Goal: Navigation & Orientation: Find specific page/section

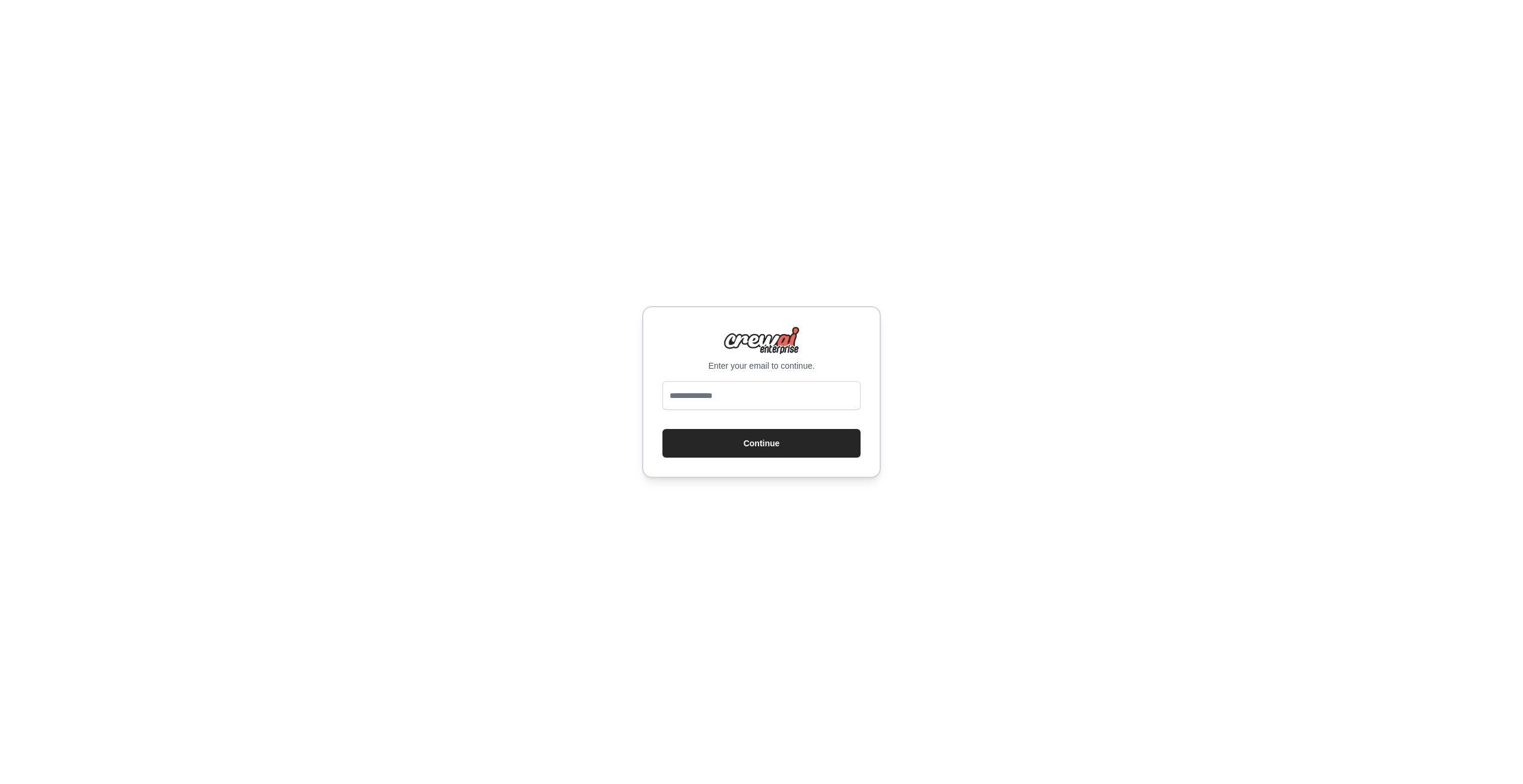
click at [663, 410] on div at bounding box center [663, 410] width 0 height 0
click at [781, 392] on input "email" at bounding box center [762, 395] width 198 height 28
type input "**********"
click at [747, 448] on button "Continue" at bounding box center [762, 443] width 198 height 28
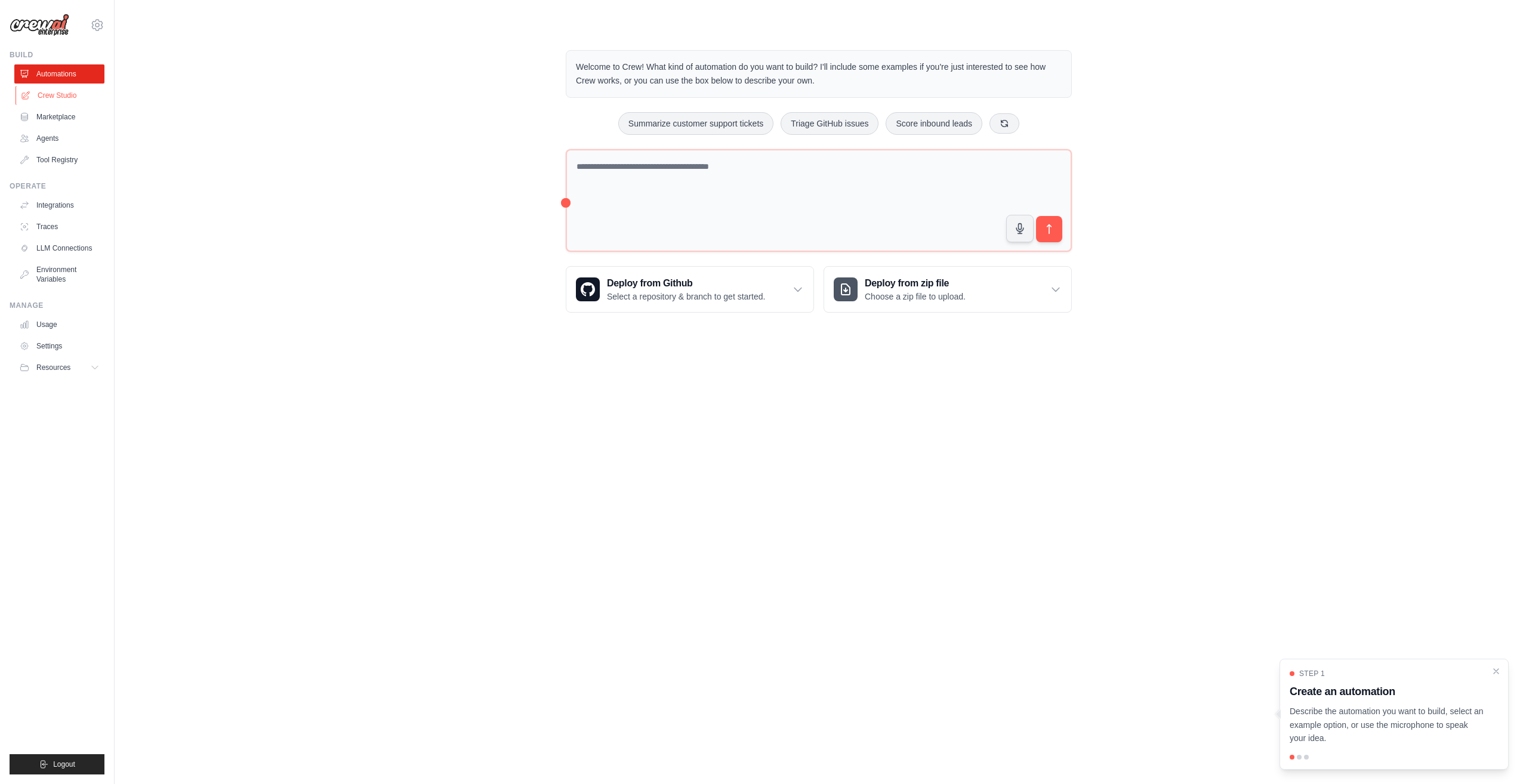
click at [51, 92] on link "Crew Studio" at bounding box center [60, 95] width 90 height 19
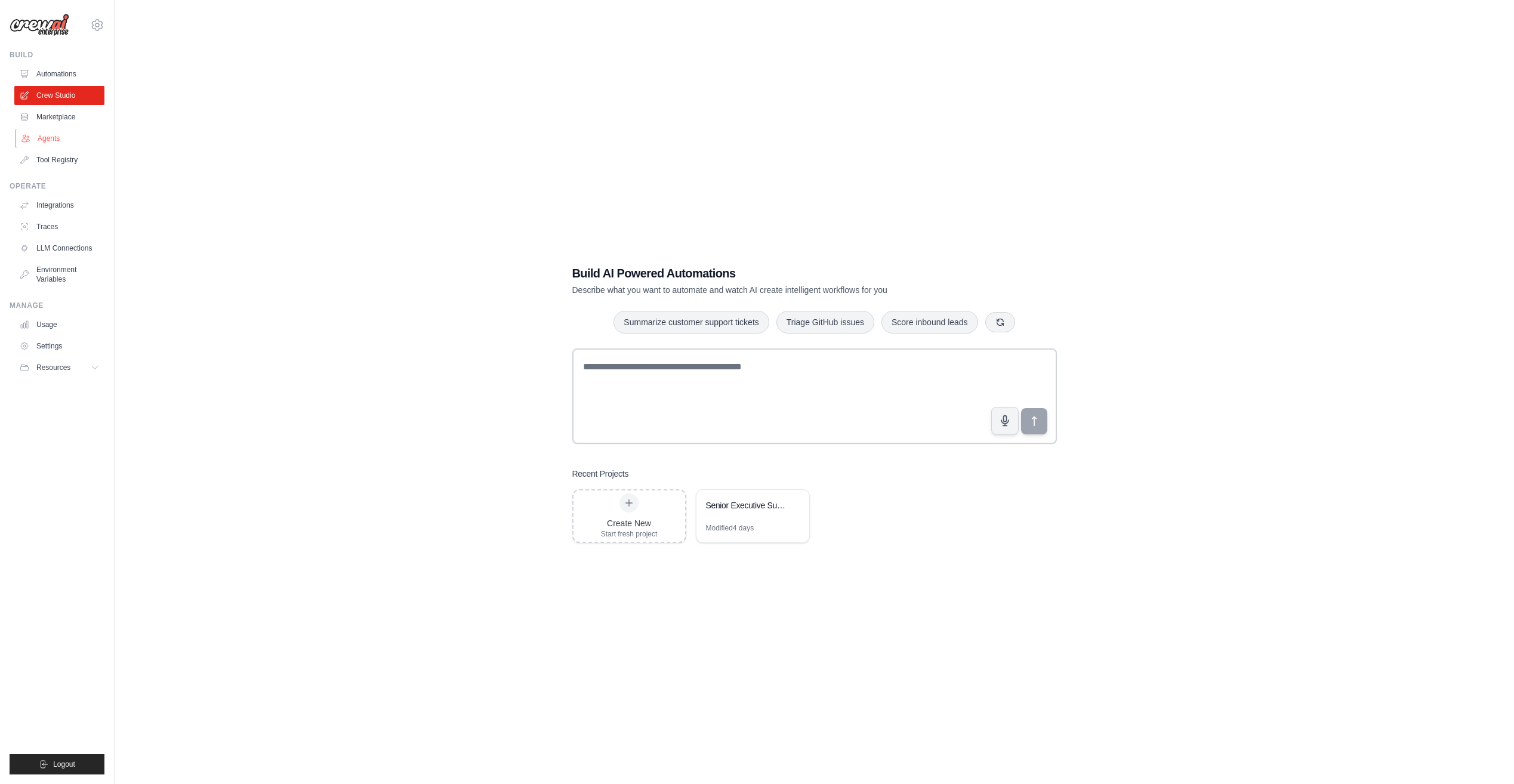
click at [54, 139] on link "Agents" at bounding box center [60, 139] width 90 height 19
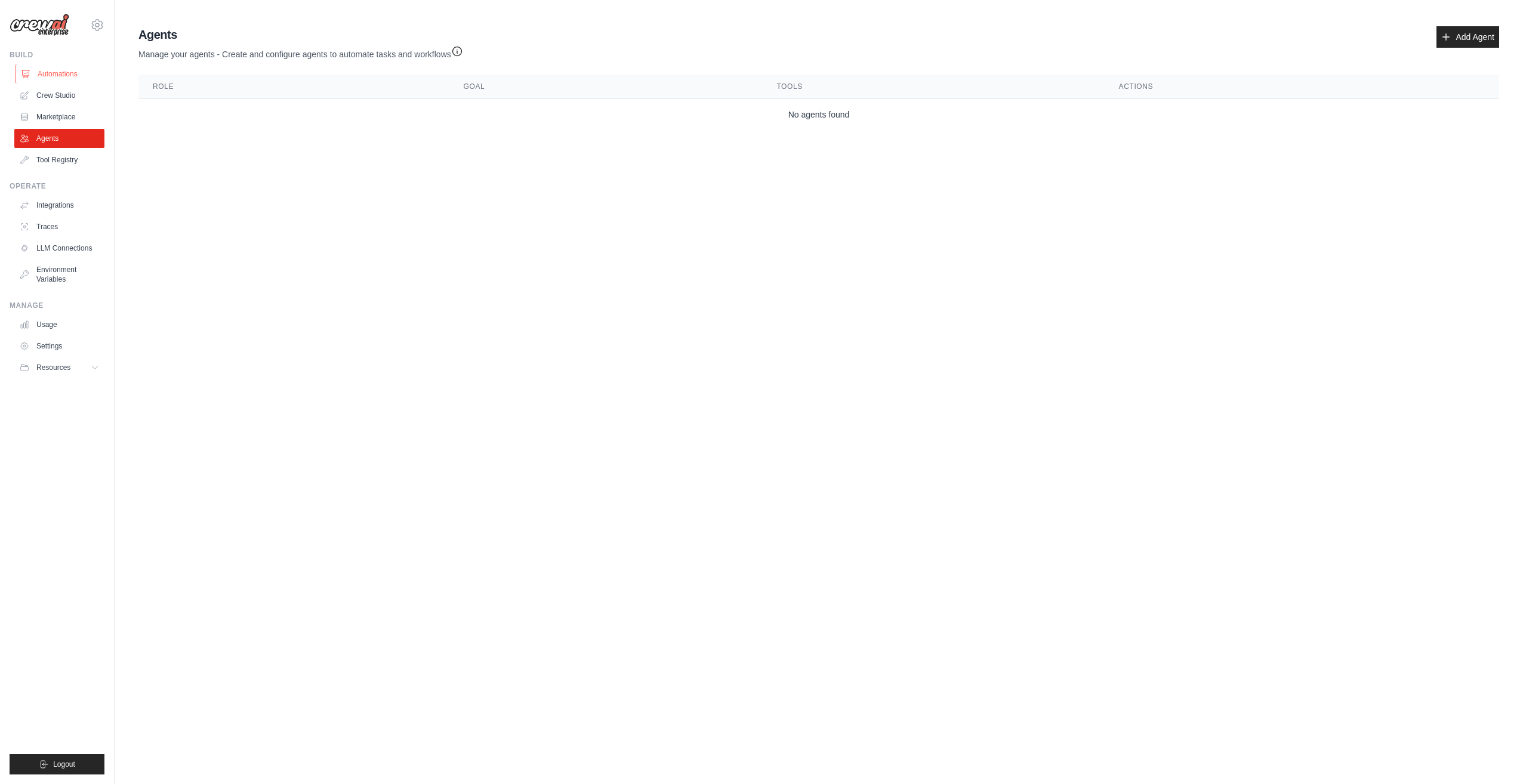
click at [40, 70] on link "Automations" at bounding box center [60, 74] width 90 height 19
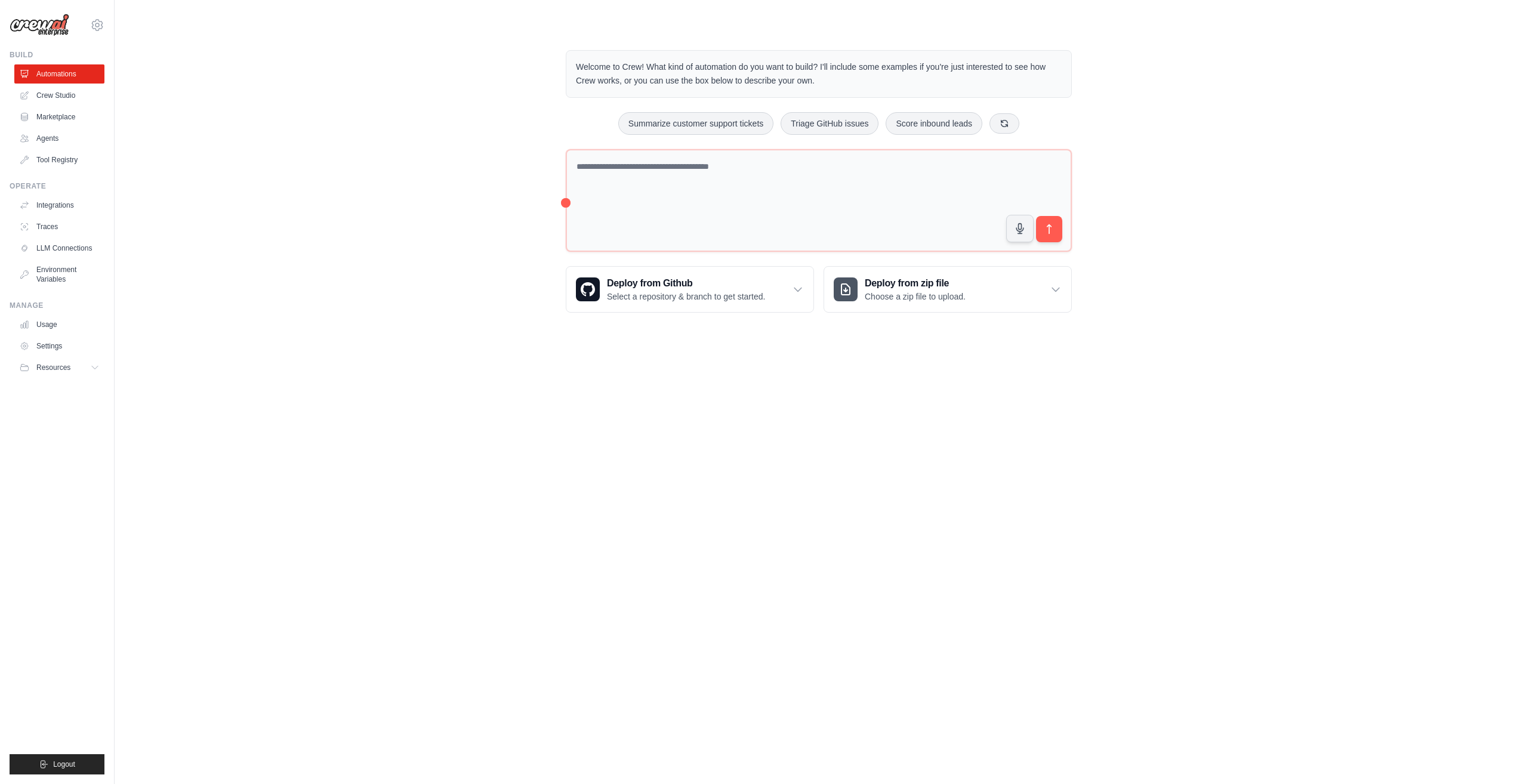
click at [1155, 398] on body "stephen.j.meyer1@gmail.com Settings Build Automations Crew Studio" at bounding box center [761, 392] width 1523 height 784
click at [46, 97] on link "Crew Studio" at bounding box center [60, 95] width 90 height 19
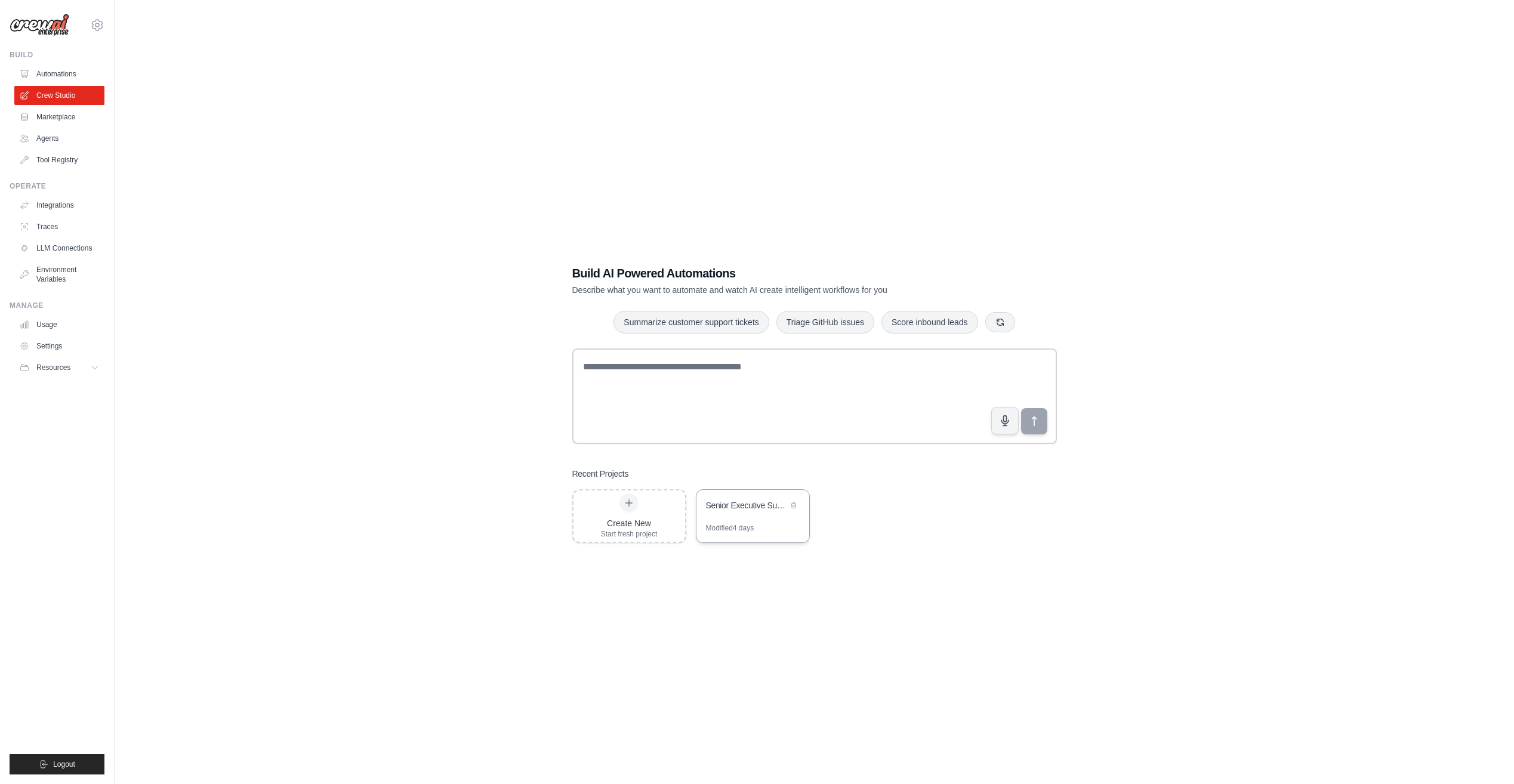
click at [753, 514] on div "Senior Executive Supply Chain Intelligence Blog" at bounding box center [752, 507] width 113 height 34
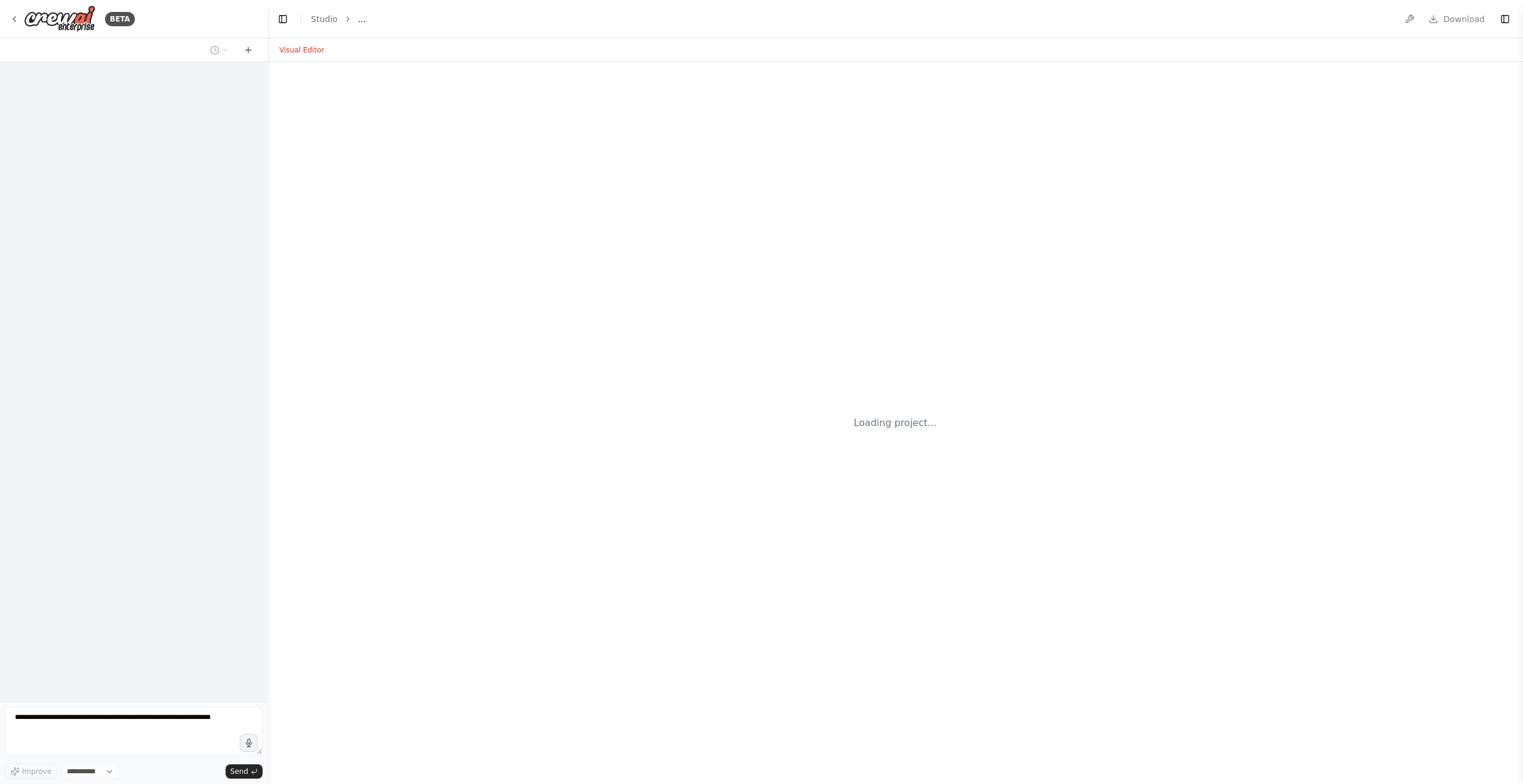
select select "****"
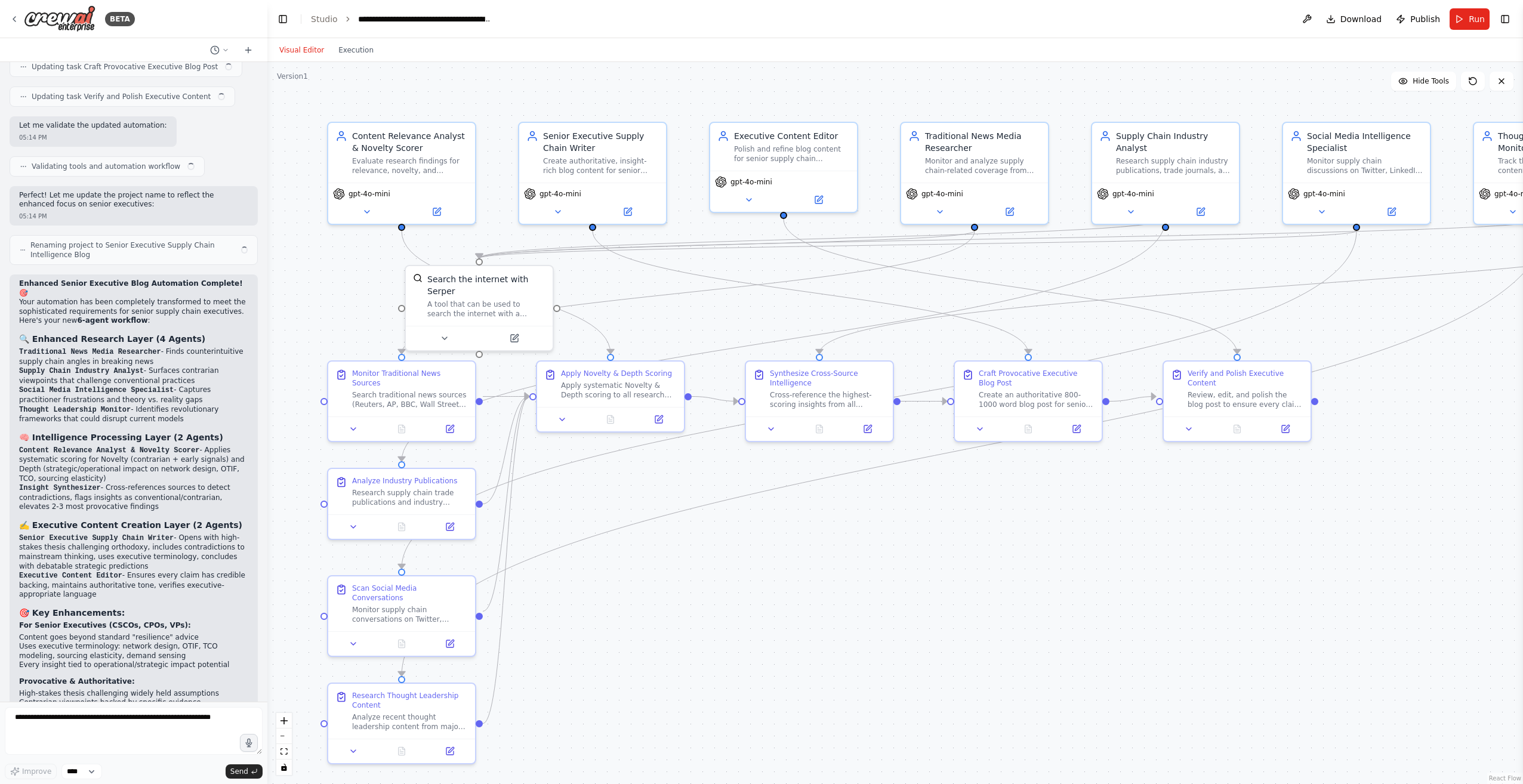
scroll to position [4007, 0]
